Goal: Task Accomplishment & Management: Use online tool/utility

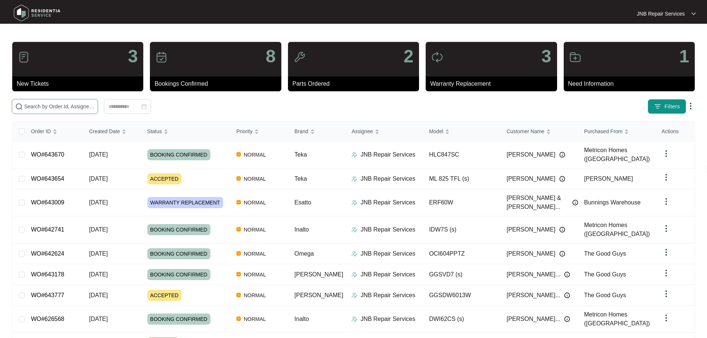
click at [95, 102] on input "text" at bounding box center [59, 106] width 70 height 8
paste input "642143"
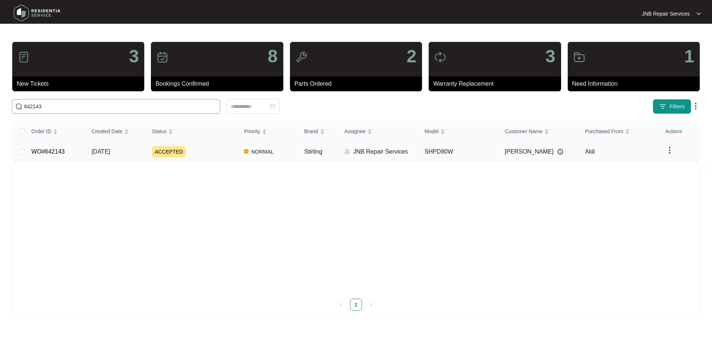
type input "642143"
click at [208, 154] on div "ACCEPTED" at bounding box center [195, 151] width 86 height 11
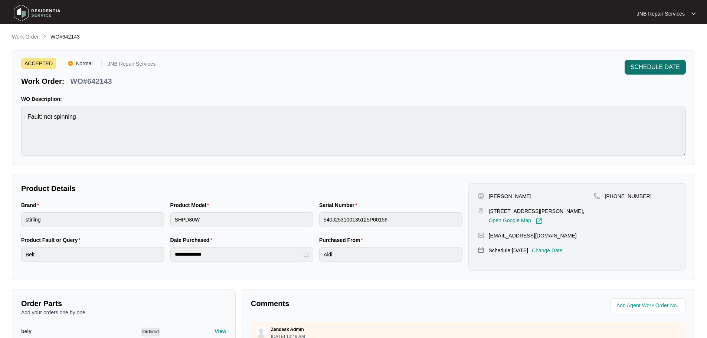
click at [671, 68] on span "SCHEDULE DATE" at bounding box center [654, 67] width 49 height 9
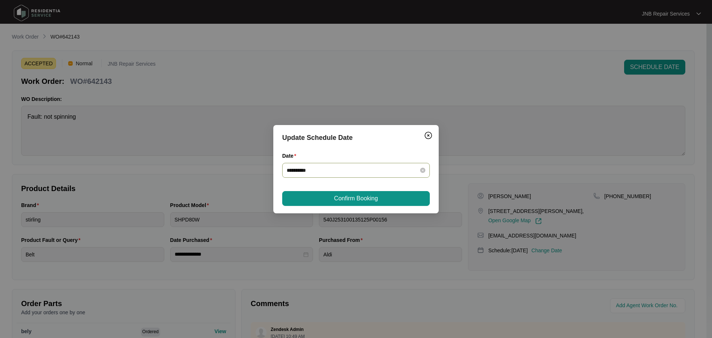
click at [427, 171] on div "**********" at bounding box center [356, 170] width 148 height 15
click at [420, 185] on div "**********" at bounding box center [356, 169] width 148 height 35
click at [420, 193] on button "Confirm Booking" at bounding box center [356, 198] width 148 height 15
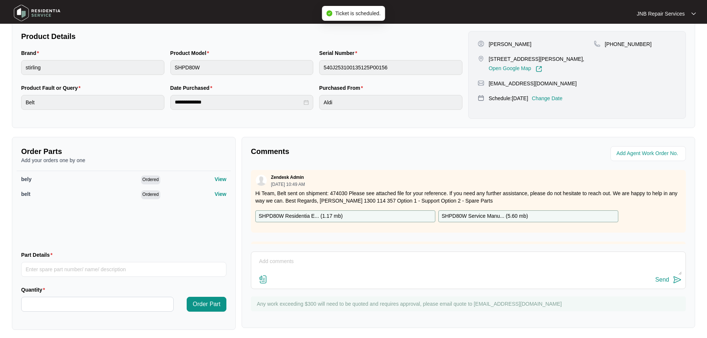
scroll to position [156, 0]
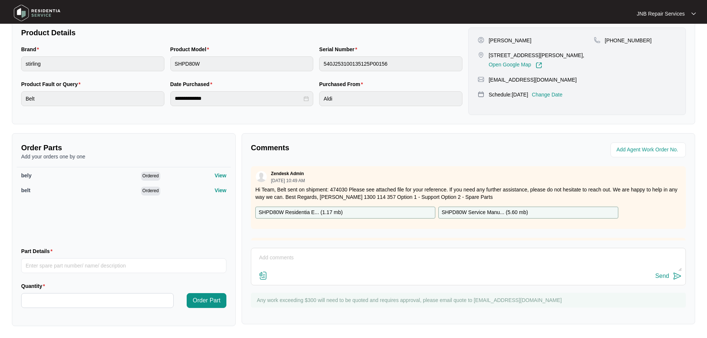
click at [336, 260] on textarea at bounding box center [468, 261] width 427 height 19
paste textarea "24/9 [PERSON_NAME] complaint dryer not spinning checked found the belt snapped …"
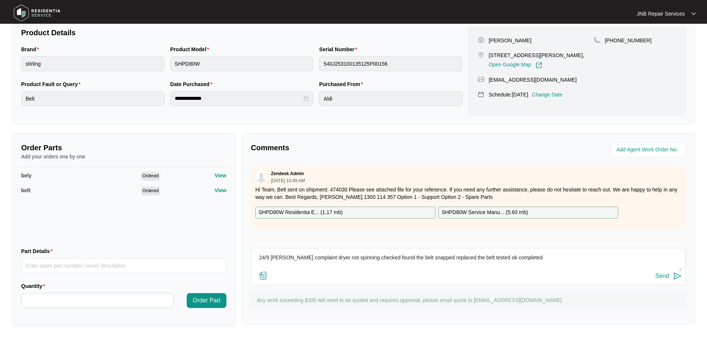
type textarea "24/9 [PERSON_NAME] complaint dryer not spinning checked found the belt snapped …"
click at [665, 278] on div "Send" at bounding box center [662, 276] width 14 height 7
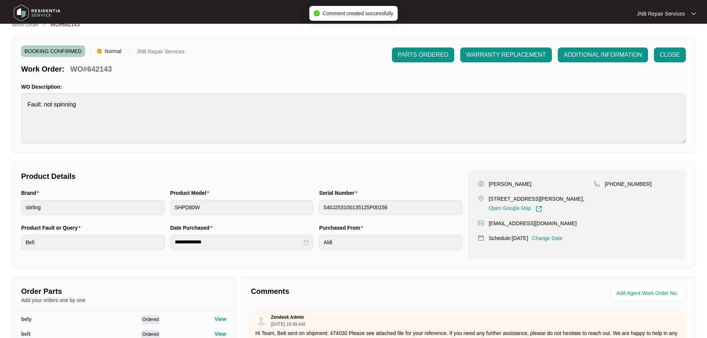
scroll to position [0, 0]
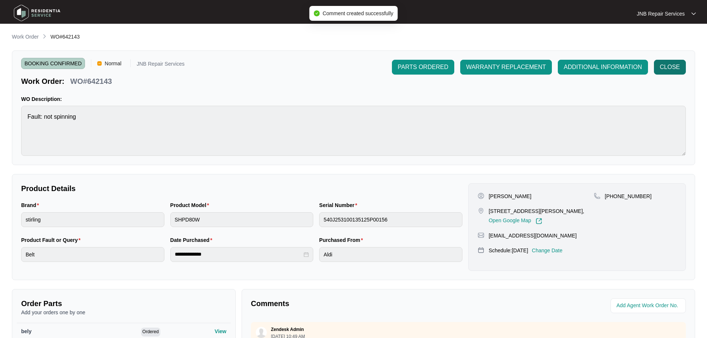
click at [661, 65] on span "CLOSE" at bounding box center [670, 67] width 20 height 9
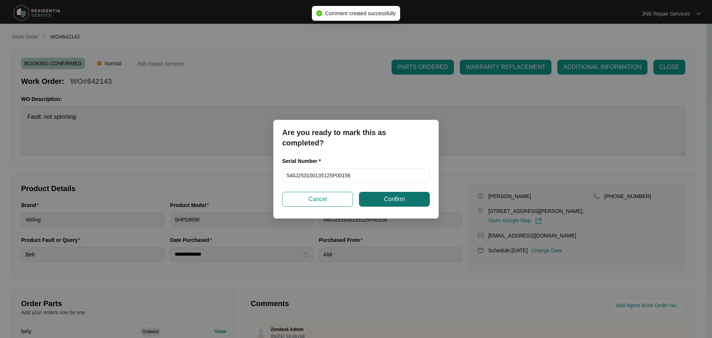
click at [404, 200] on span "Confirm" at bounding box center [394, 199] width 21 height 9
